Goal: Information Seeking & Learning: Understand process/instructions

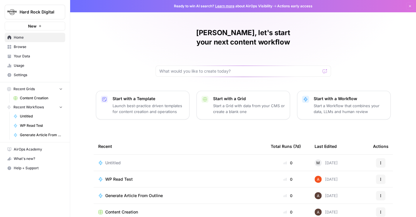
scroll to position [36, 0]
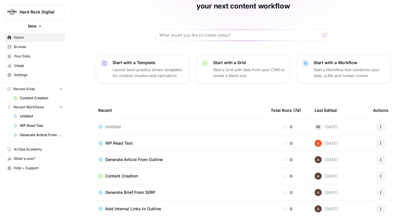
click at [33, 55] on span "Your Data" at bounding box center [38, 56] width 49 height 5
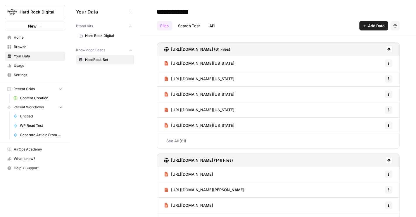
click at [215, 27] on link "API" at bounding box center [212, 25] width 13 height 9
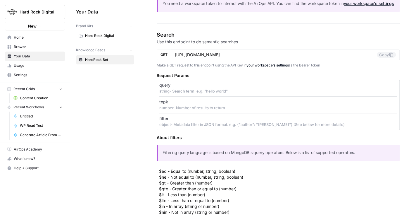
scroll to position [107, 0]
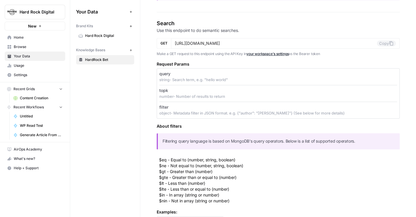
click at [130, 151] on div "Your Data Add Data Brand Kits New Hard Rock Digital Knowledge Bases New HardRoc…" at bounding box center [105, 108] width 70 height 217
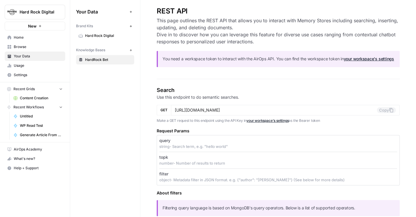
scroll to position [0, 0]
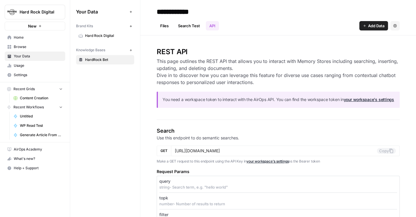
click at [166, 29] on link "Files" at bounding box center [165, 25] width 16 height 9
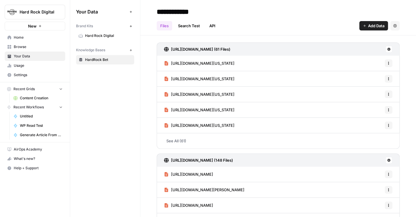
click at [188, 26] on link "Search Test" at bounding box center [189, 25] width 29 height 9
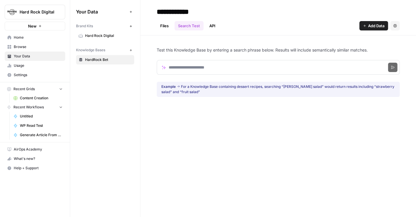
click at [166, 25] on link "Files" at bounding box center [165, 25] width 16 height 9
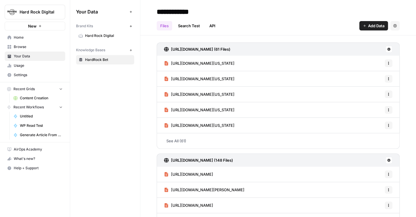
click at [214, 27] on link "API" at bounding box center [212, 25] width 13 height 9
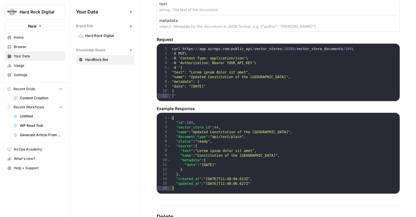
scroll to position [869, 0]
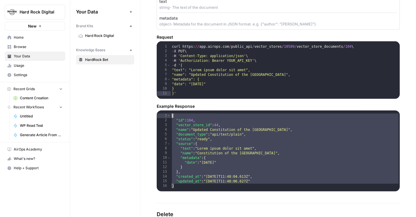
drag, startPoint x: 255, startPoint y: 192, endPoint x: 183, endPoint y: 67, distance: 144.5
click at [183, 67] on section "Update Use this endpoint to update documents of your memory store. PUT [URL][DO…" at bounding box center [278, 60] width 243 height 261
type textarea "**********"
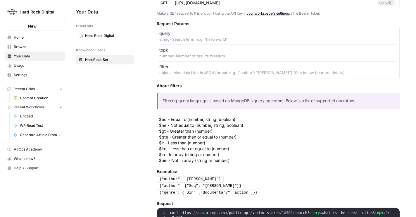
scroll to position [0, 0]
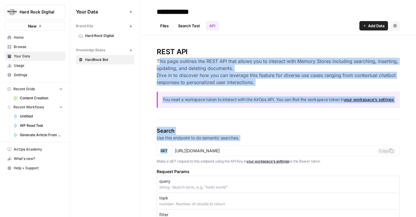
click at [159, 60] on h3 "This page outlines the REST API that allows you to interact with Memory Stores …" at bounding box center [278, 72] width 243 height 28
copy div "REST API This page outlines the REST API that allows you to interact with Memor…"
